Goal: Task Accomplishment & Management: Manage account settings

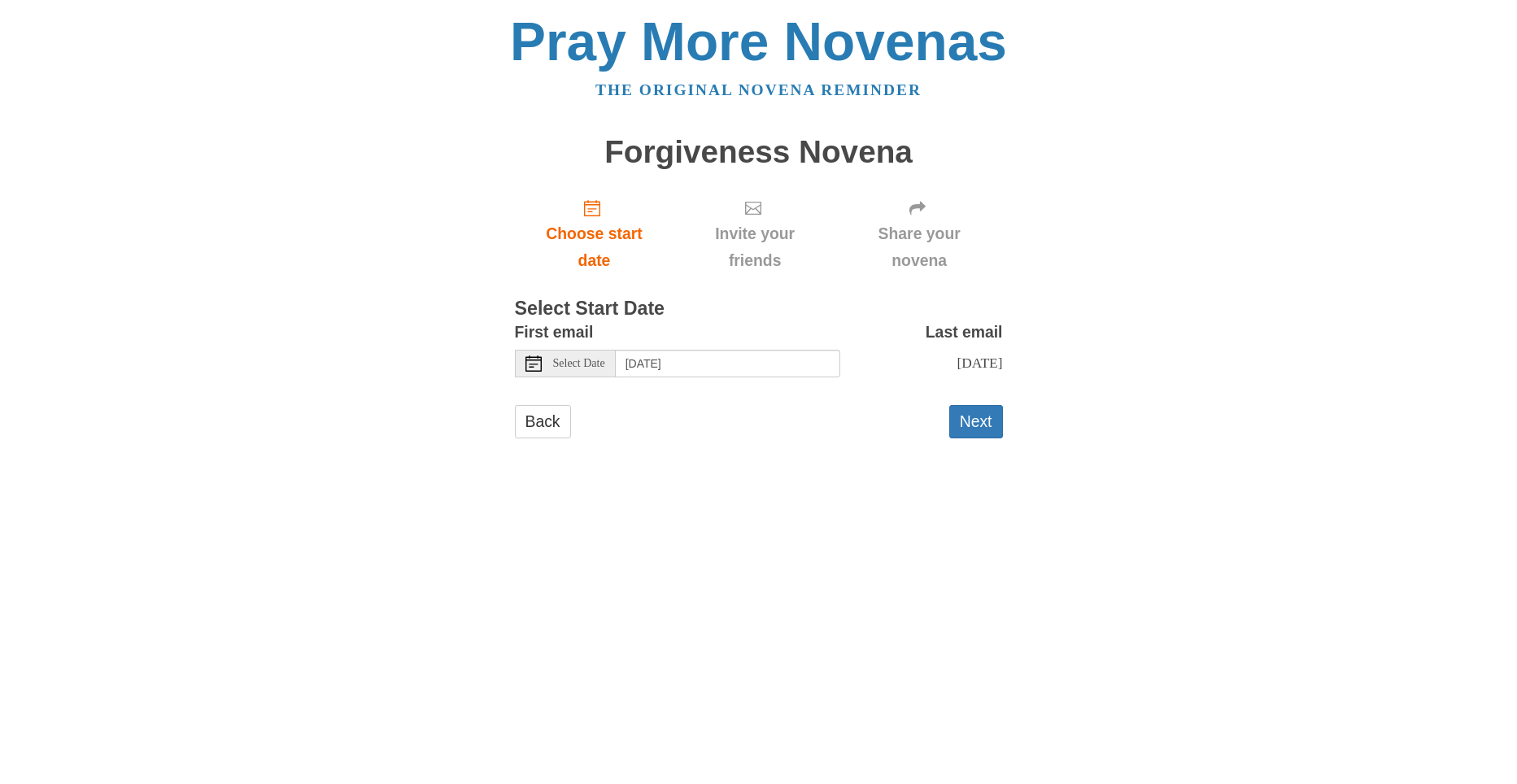
click at [605, 366] on span "Select Date" at bounding box center [578, 364] width 52 height 11
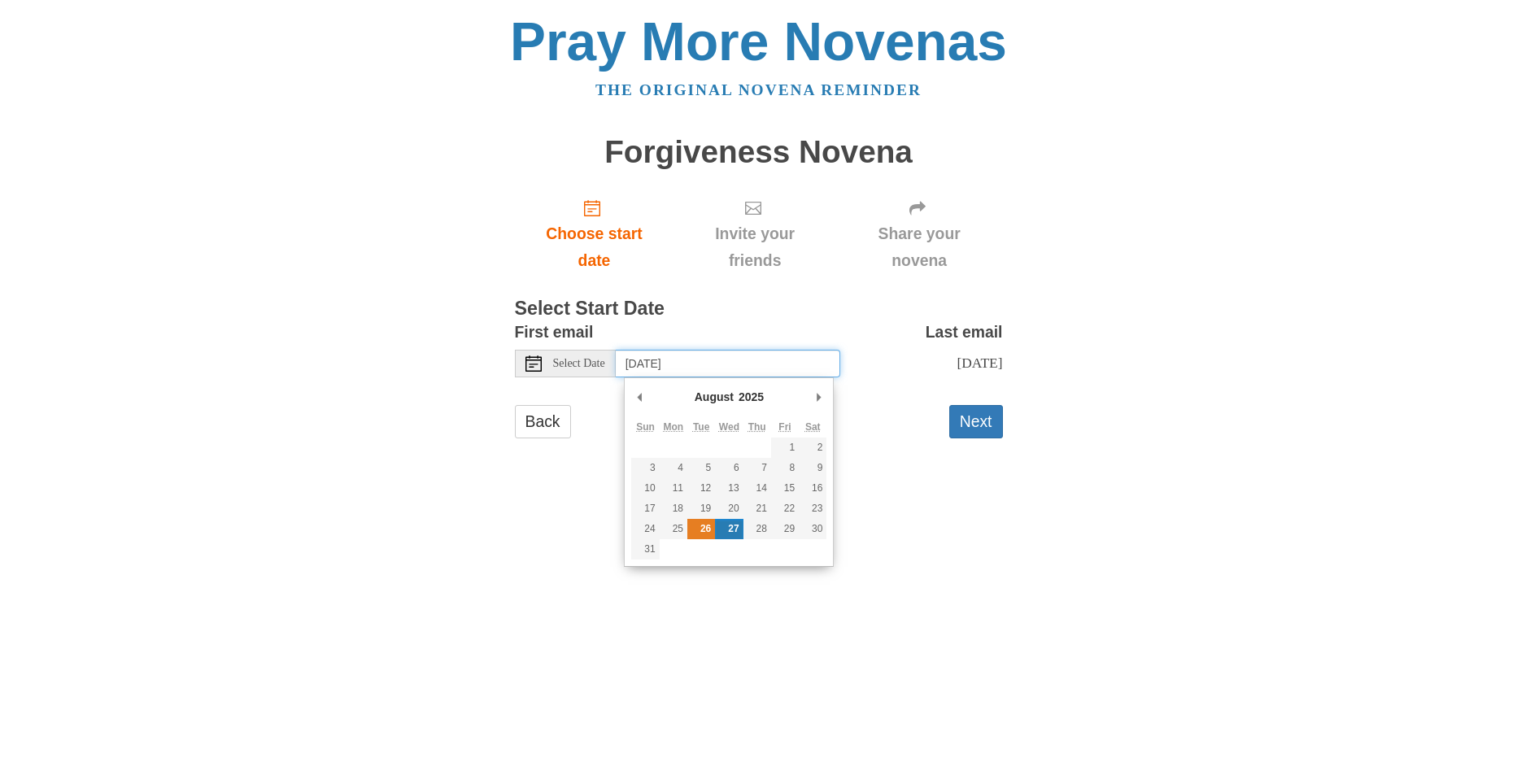
type input "Tuesday, August 26th"
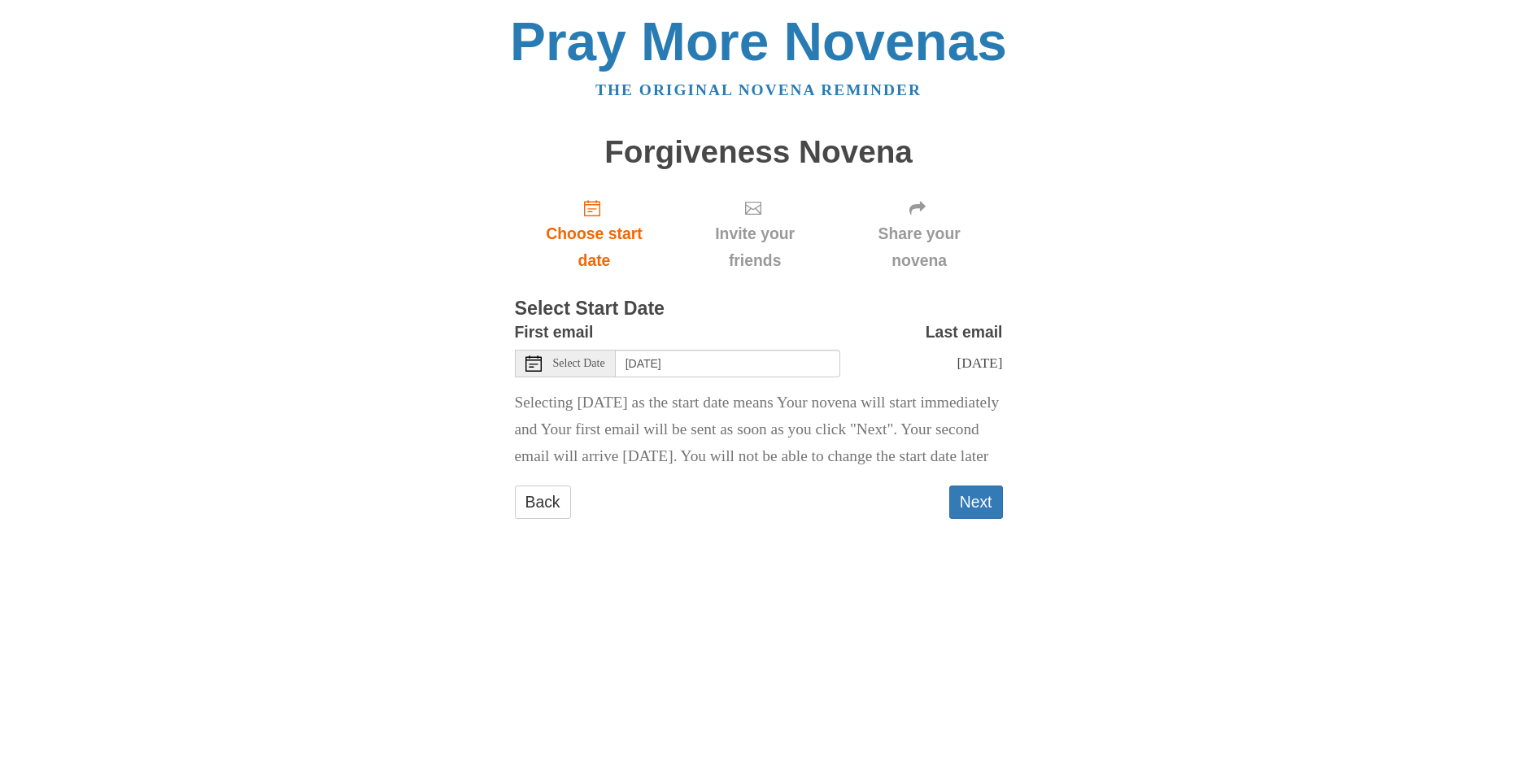
click at [605, 364] on span "Select Date" at bounding box center [578, 364] width 52 height 11
click at [964, 519] on button "Next" at bounding box center [976, 502] width 54 height 33
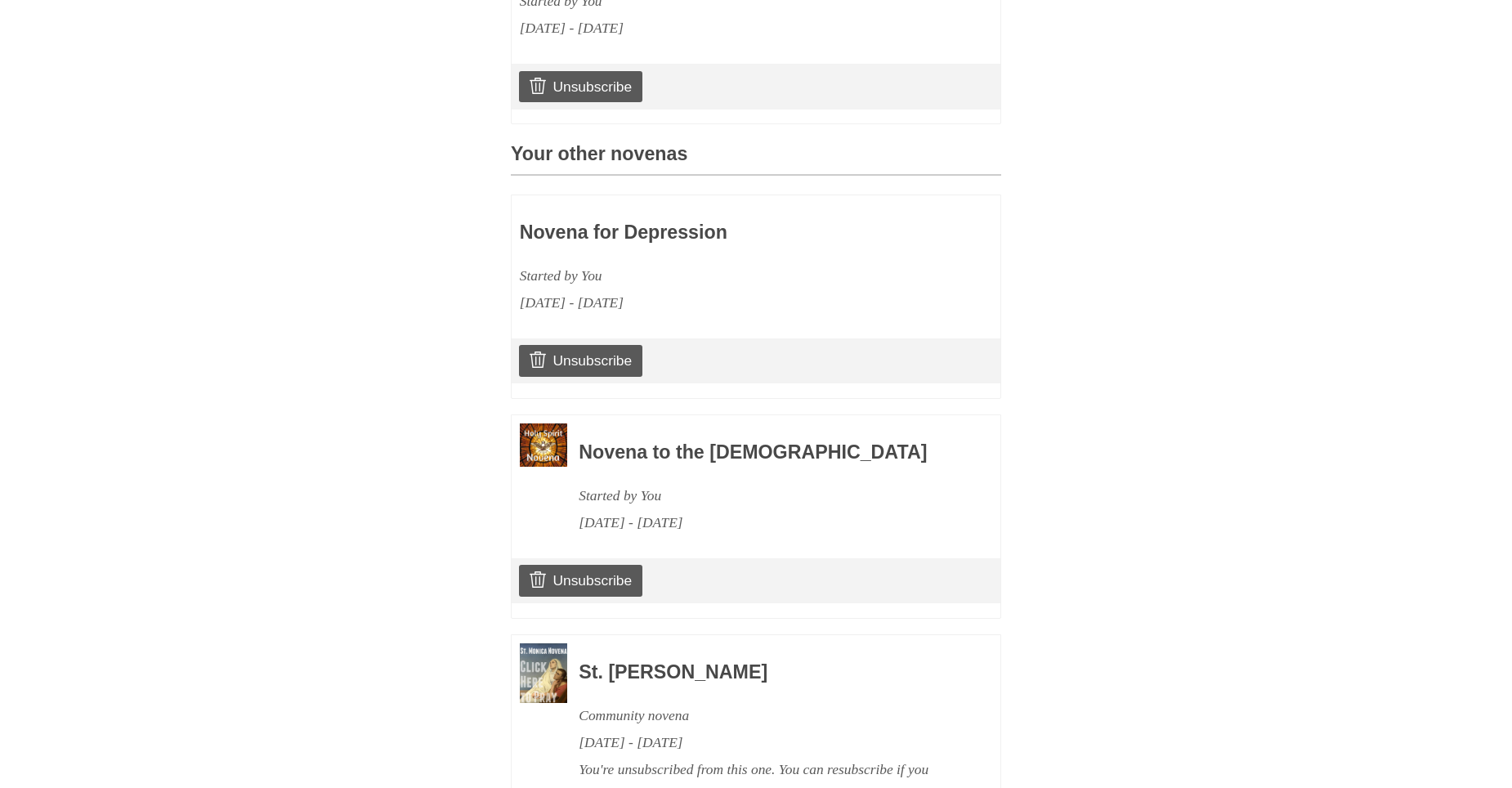
scroll to position [583, 0]
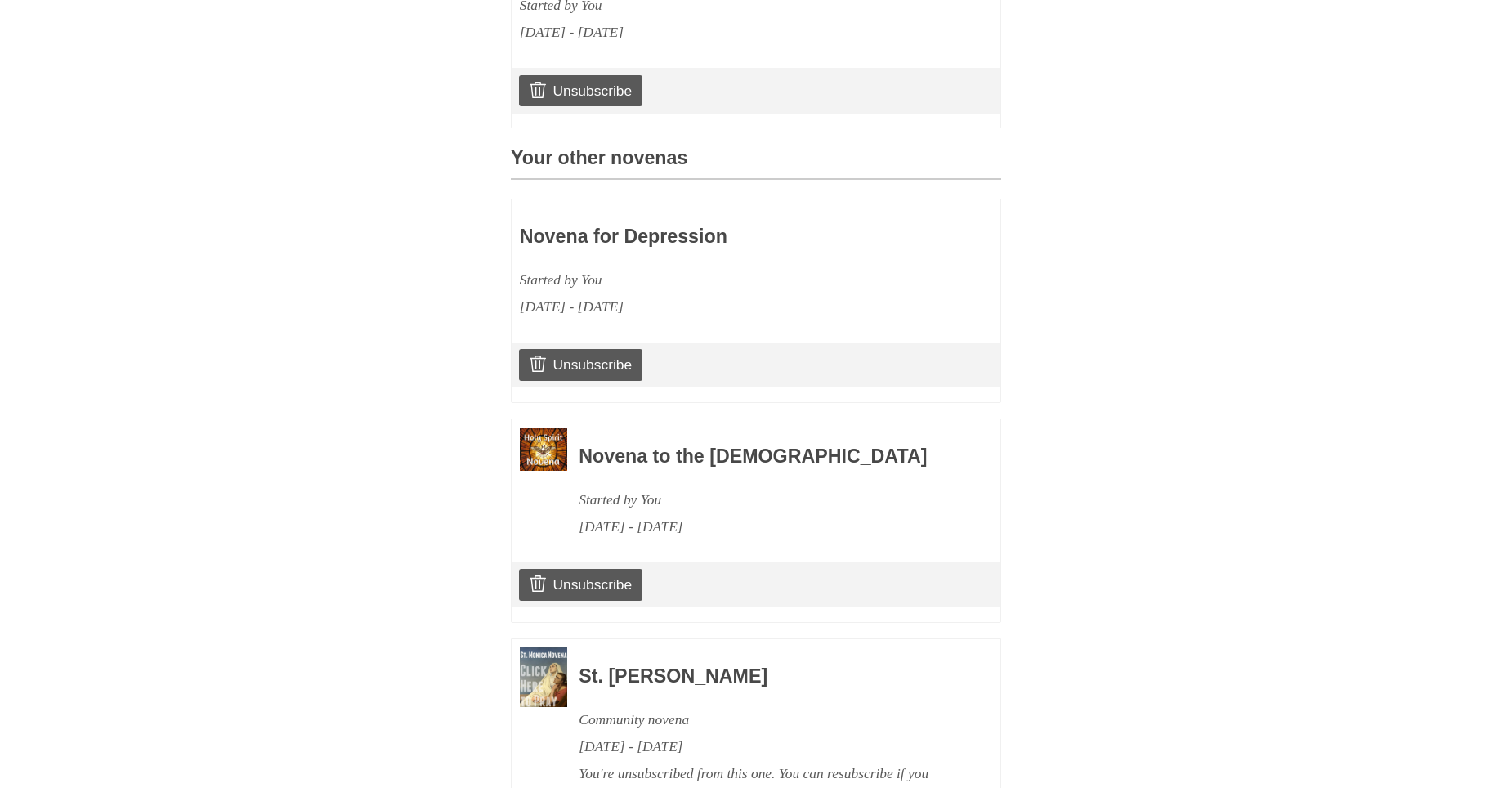
click at [626, 248] on h3 "Novena for Depression" at bounding box center [708, 237] width 377 height 21
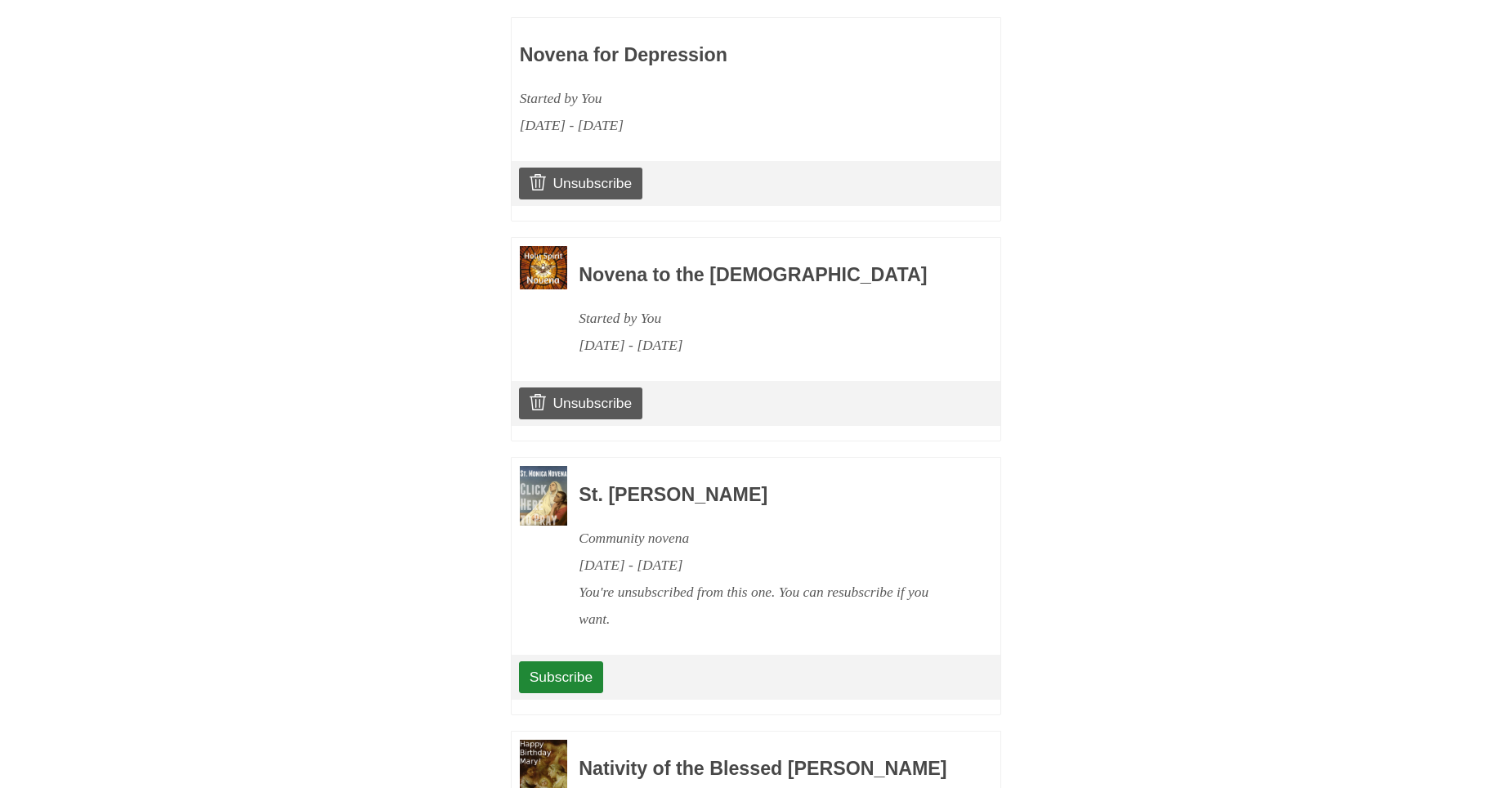
scroll to position [760, 0]
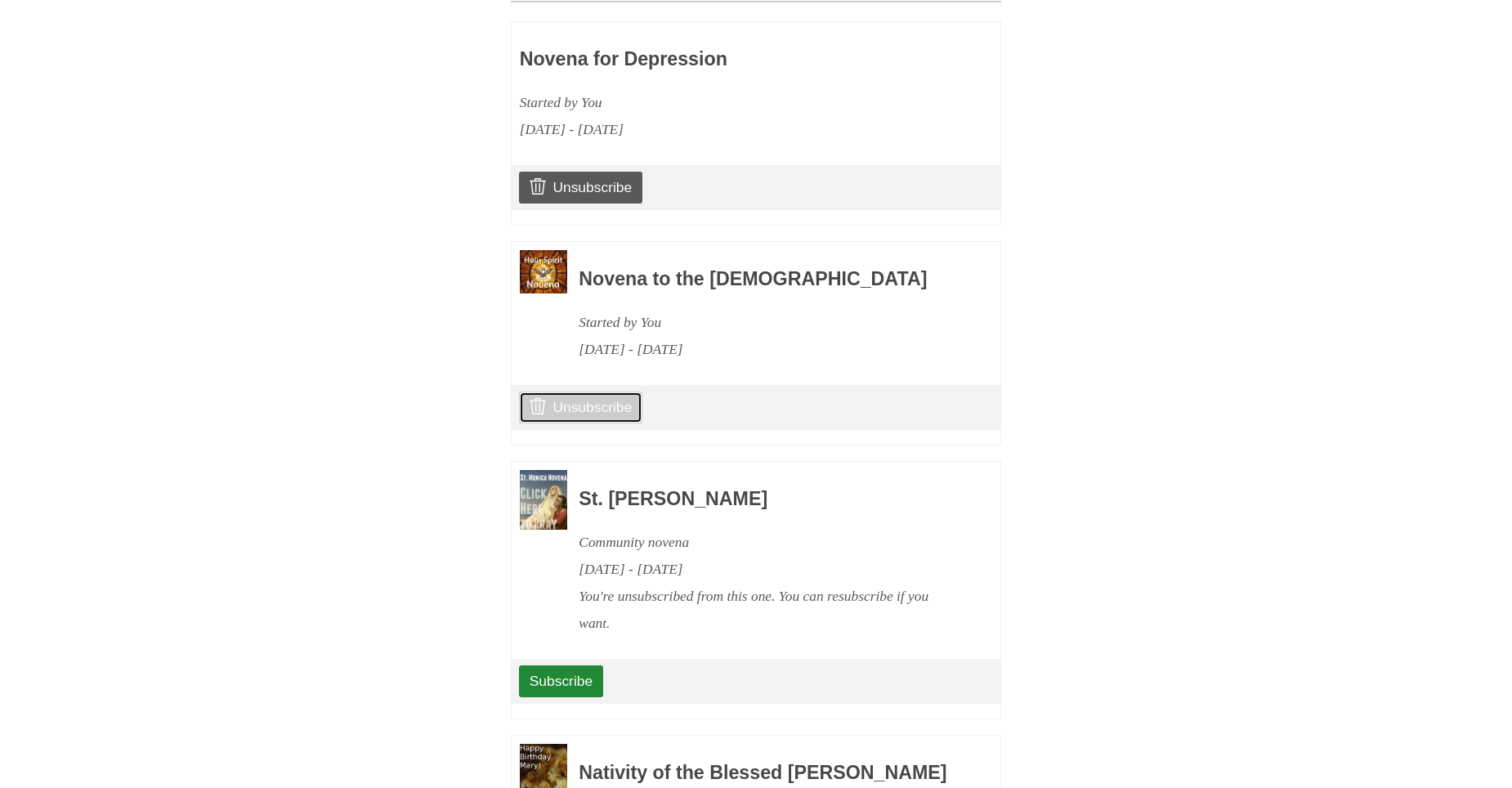
click at [569, 422] on link "Unsubscribe" at bounding box center [580, 407] width 123 height 31
